Goal: Check status

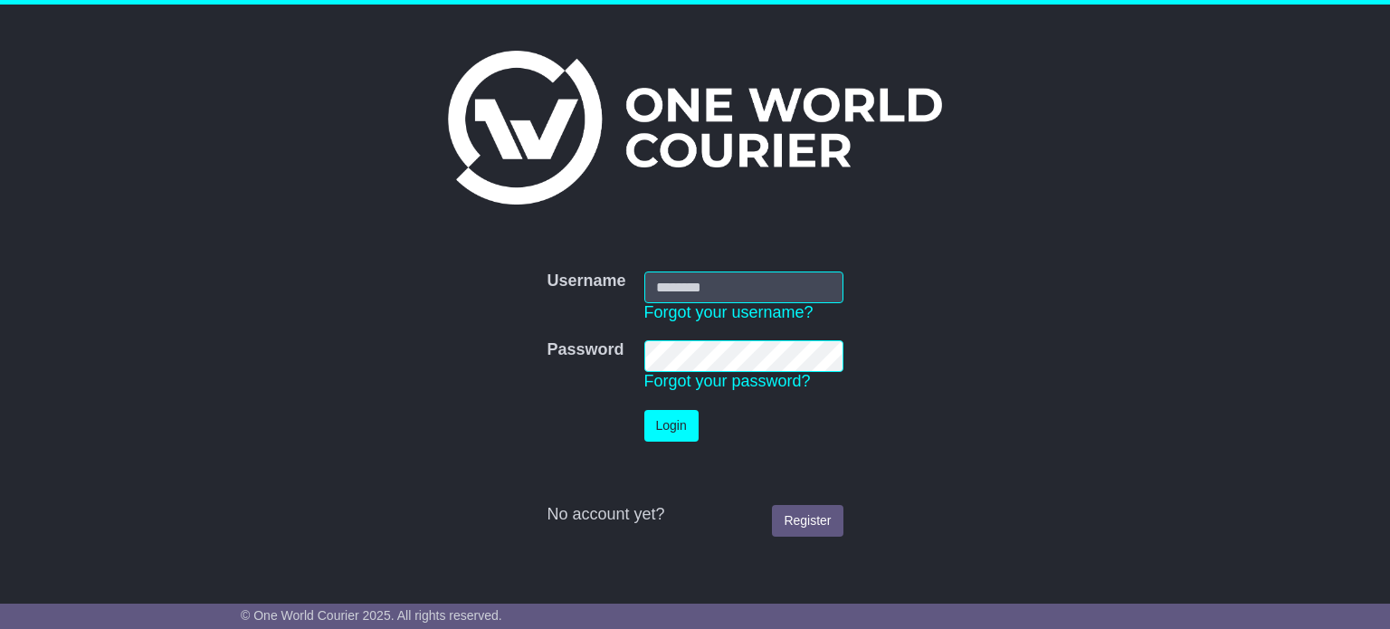
type input "**********"
click at [659, 421] on button "Login" at bounding box center [671, 426] width 54 height 32
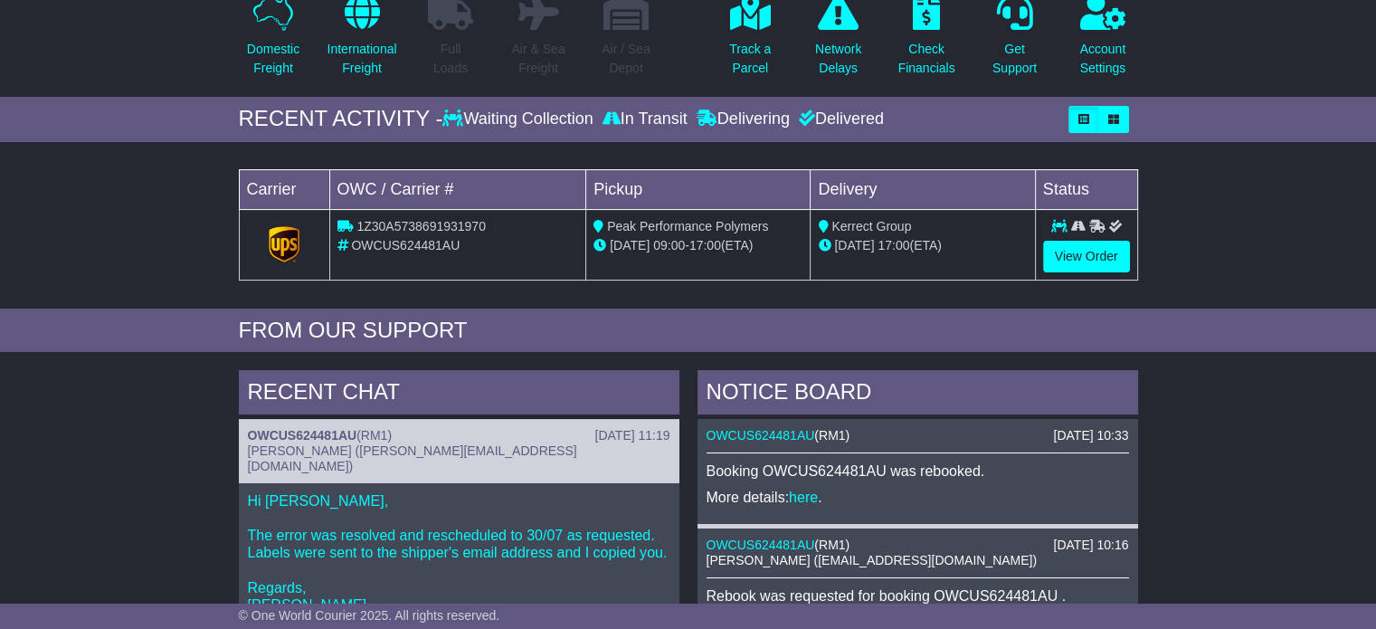
scroll to position [190, 0]
click at [1093, 256] on link "View Order" at bounding box center [1086, 258] width 87 height 32
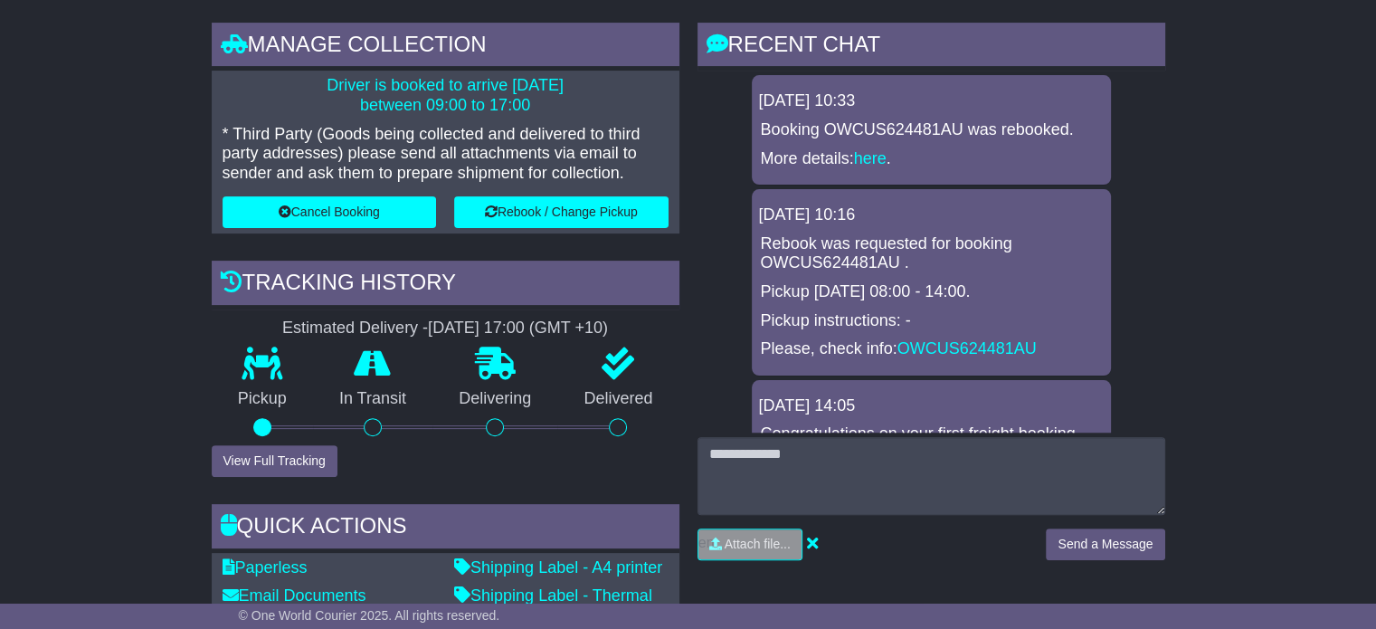
scroll to position [546, 0]
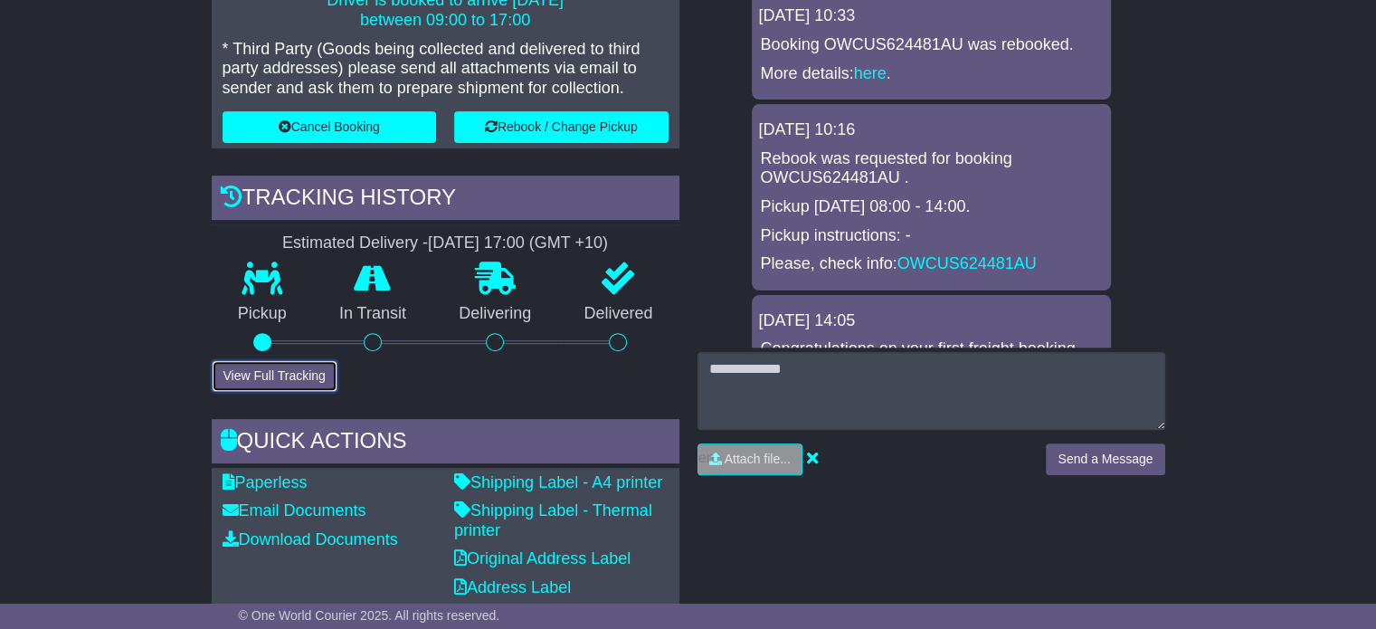
click at [250, 368] on button "View Full Tracking" at bounding box center [275, 376] width 126 height 32
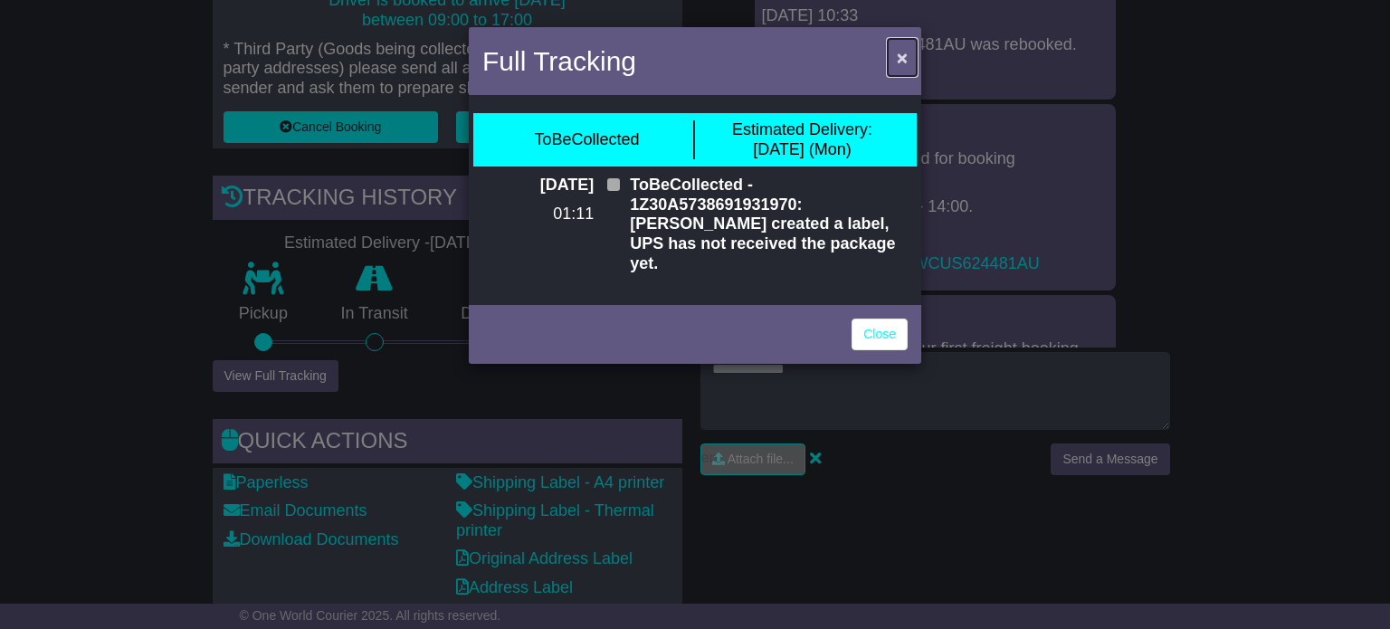
click at [907, 48] on button "×" at bounding box center [902, 57] width 29 height 37
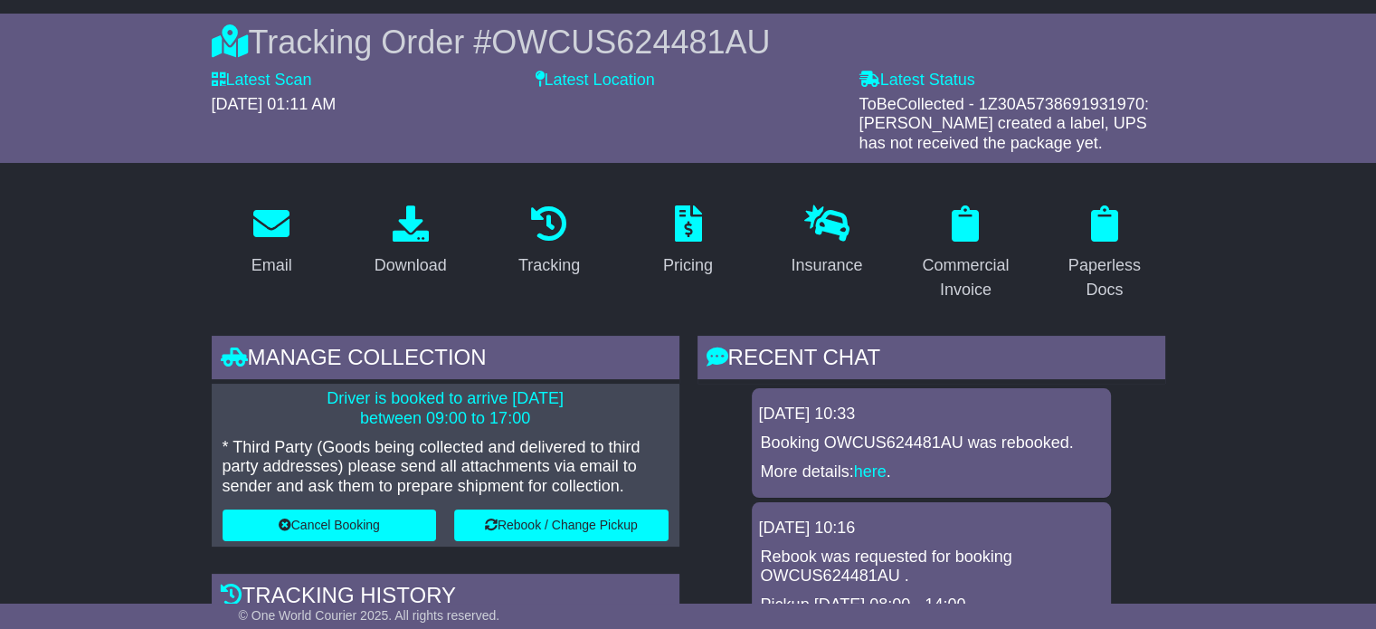
scroll to position [145, 0]
